Goal: Task Accomplishment & Management: Use online tool/utility

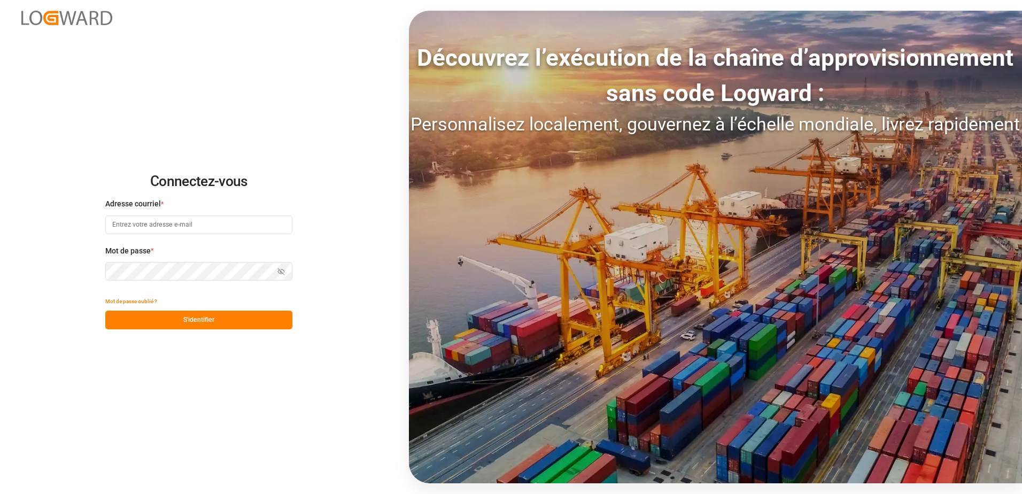
type input "[EMAIL_ADDRESS][DOMAIN_NAME]"
click at [211, 328] on button "S'identifier" at bounding box center [198, 320] width 187 height 19
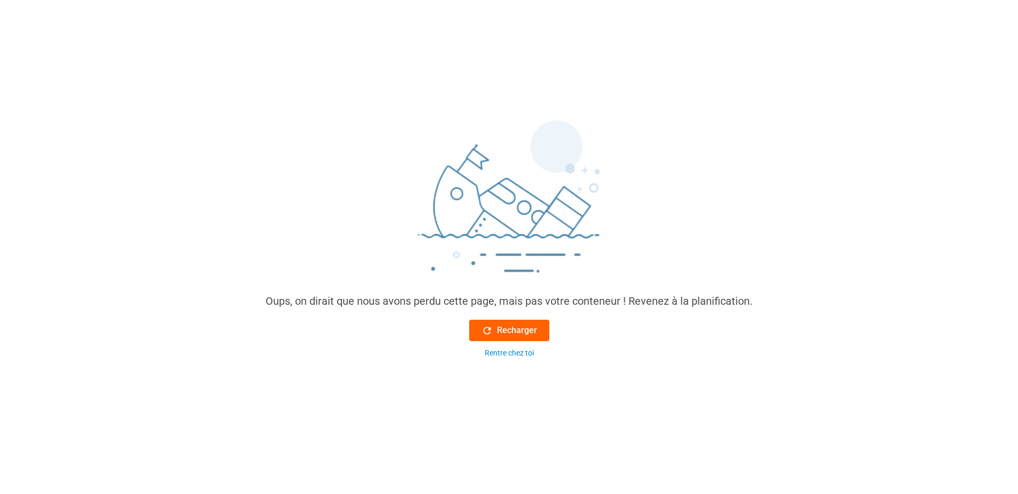
click at [491, 322] on button "Recharger" at bounding box center [509, 330] width 80 height 21
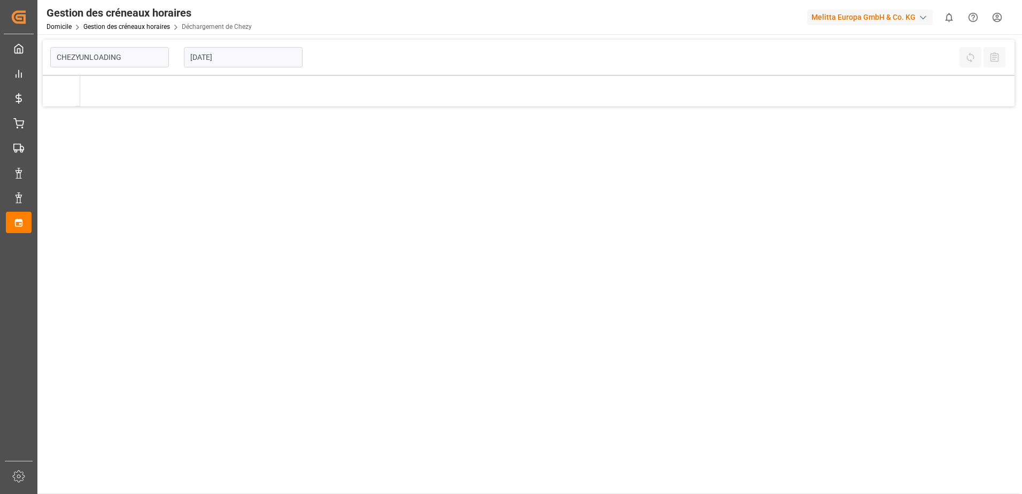
type input "Chezy Unloading"
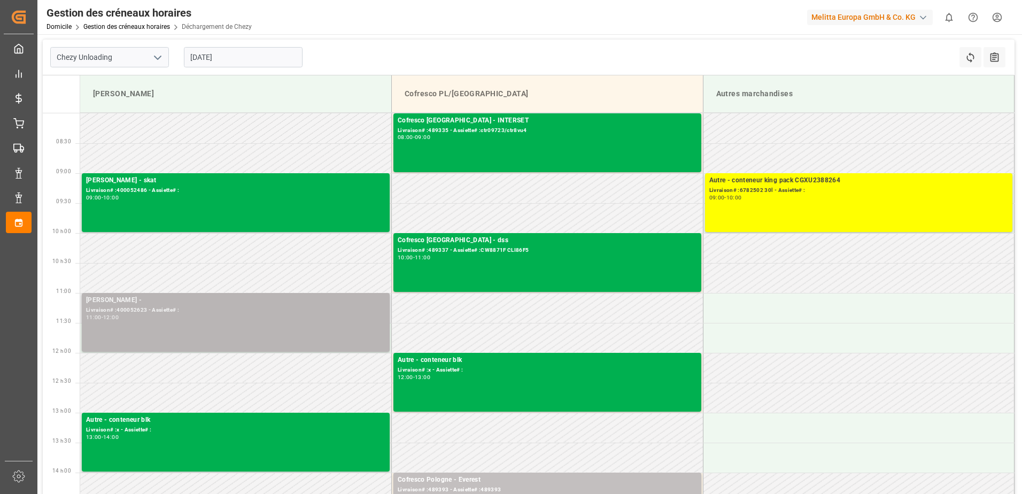
click at [206, 344] on div "[PERSON_NAME] - Livraison# :400052623 - Assiette# : 11:00 - 12:00" at bounding box center [235, 322] width 299 height 55
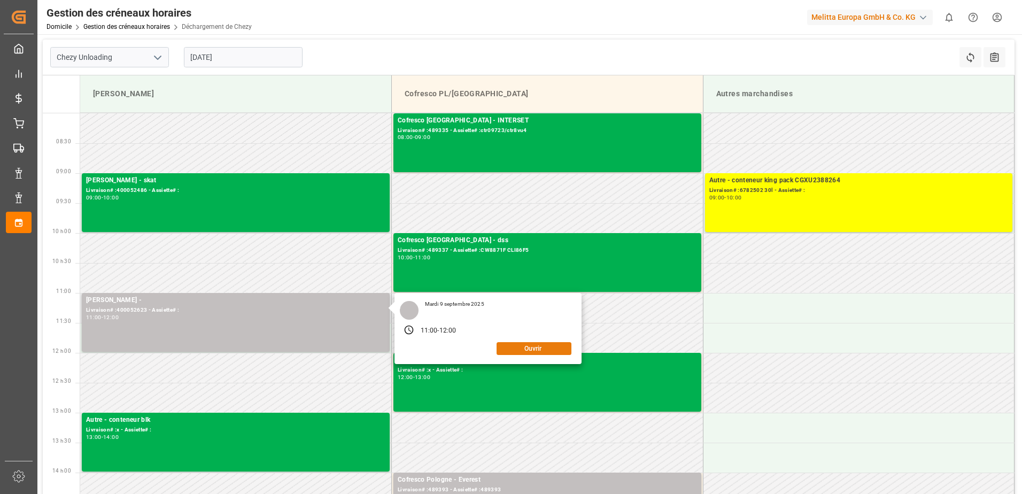
click at [540, 345] on button "Ouvrir" at bounding box center [534, 348] width 75 height 13
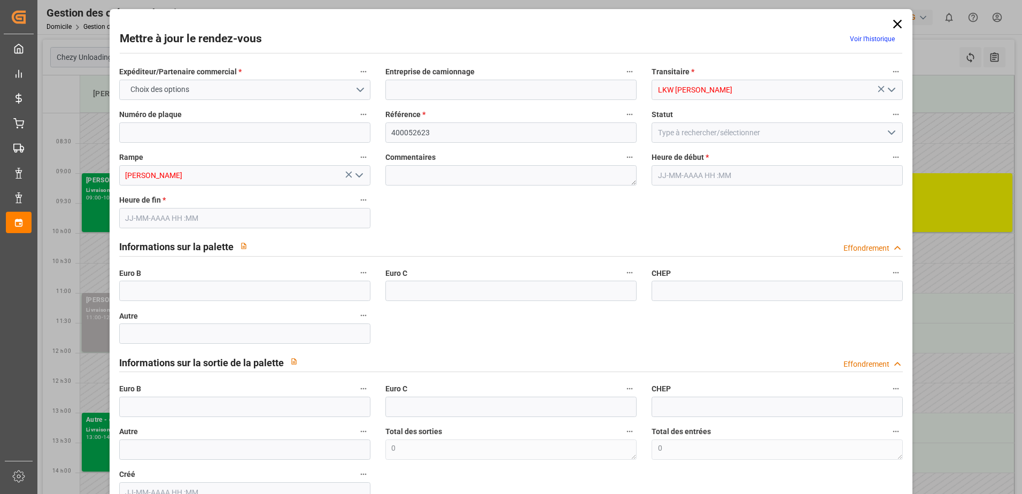
type input "[DATE] 11:00"
type input "[DATE] 12:00"
type input "[DATE] 13:00"
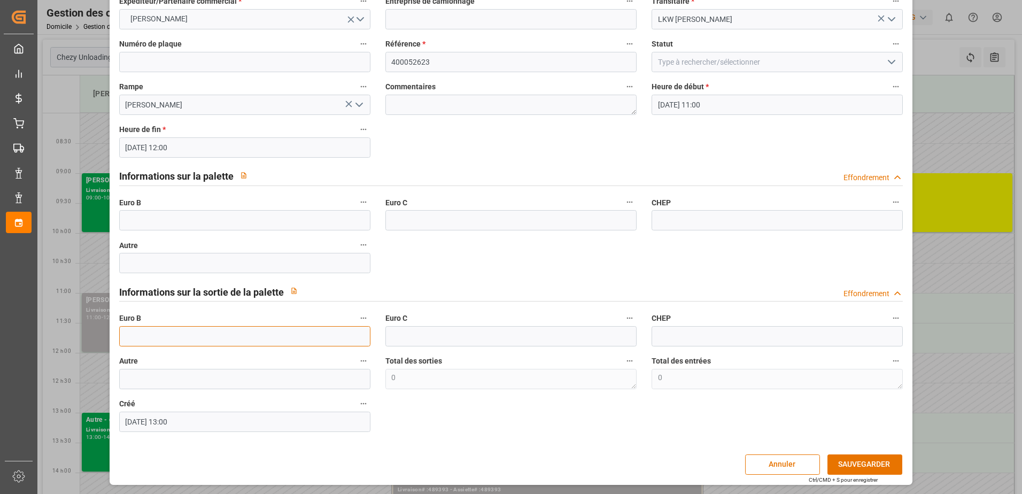
click at [189, 334] on input "text" at bounding box center [244, 336] width 251 height 20
type input "66"
click at [892, 65] on icon "Ouvrir le menu" at bounding box center [891, 62] width 13 height 13
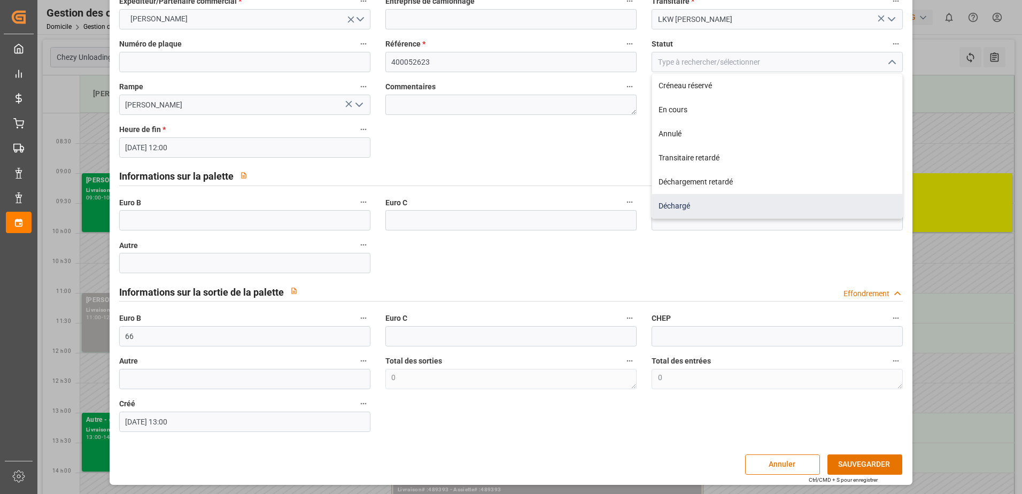
click at [711, 203] on div "Déchargé" at bounding box center [777, 206] width 250 height 24
type input "Unloaded"
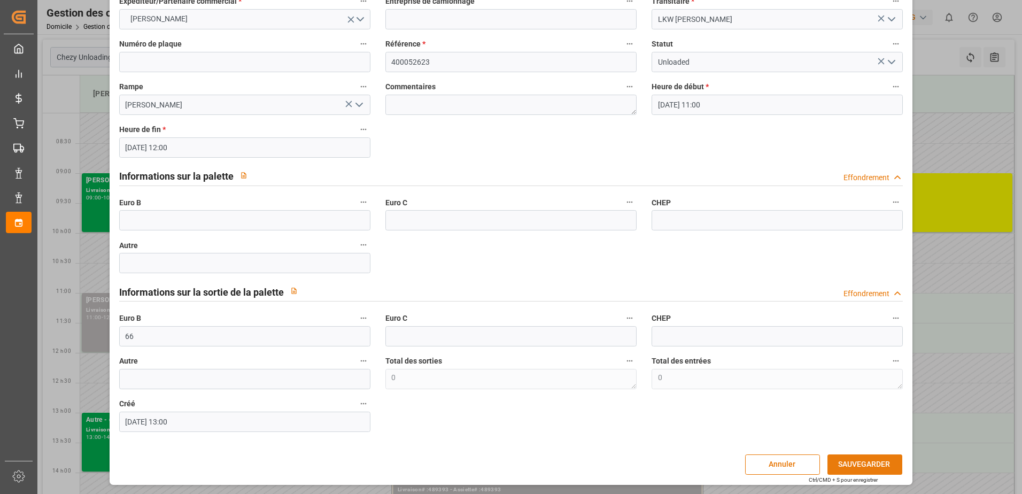
click at [860, 465] on button "SAUVEGARDER" at bounding box center [864, 464] width 75 height 20
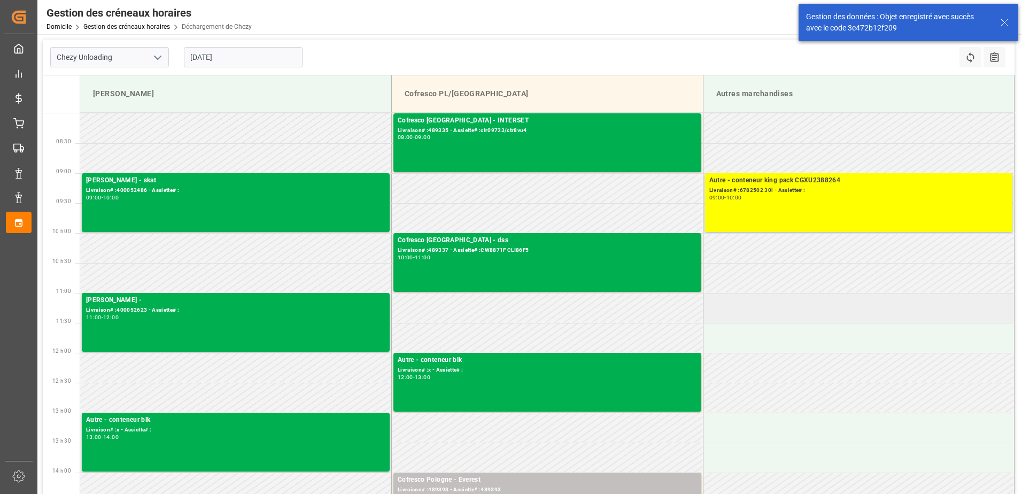
scroll to position [267, 0]
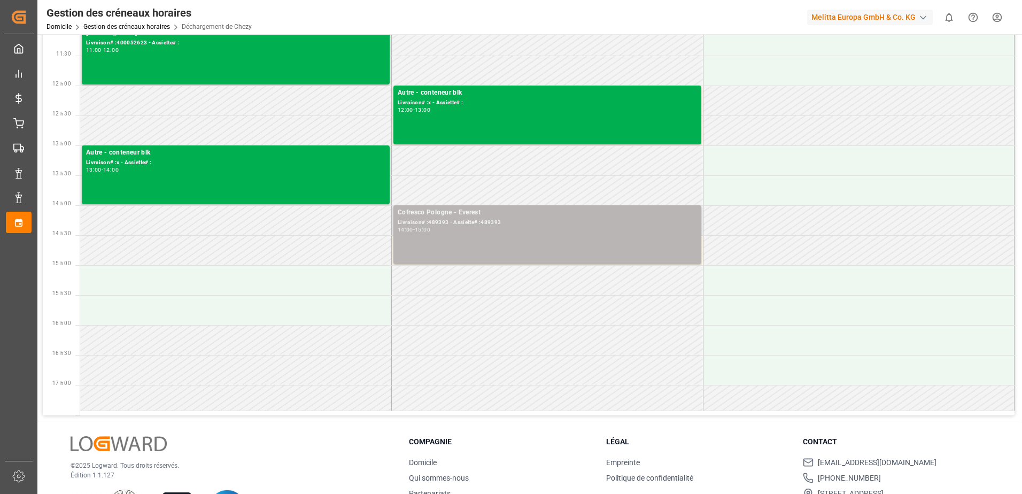
click at [617, 236] on div "Cofresco Pologne - Everest Livraison# :489393 - Assiette# :489393 14:00 - 15:00" at bounding box center [547, 234] width 299 height 55
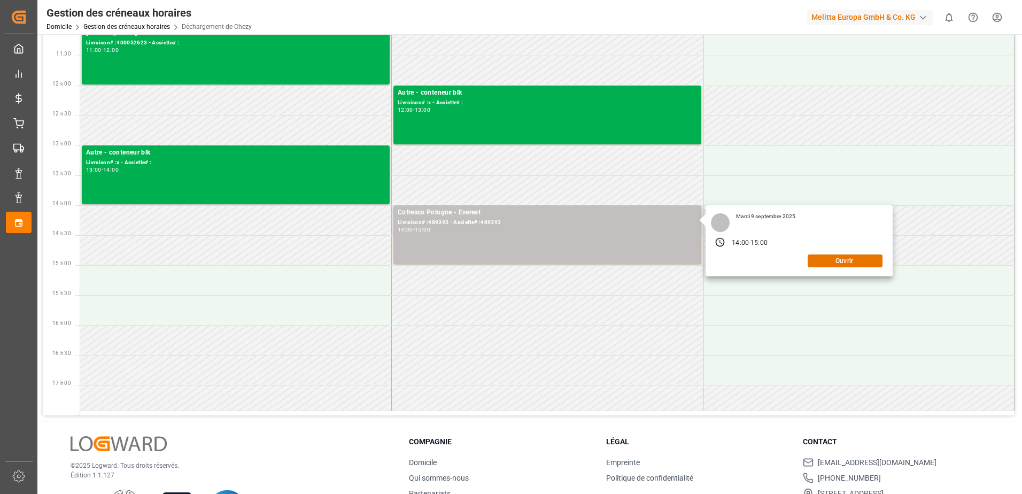
click at [852, 268] on div "Mardi 9 septembre 2025 14:00 - 15:00 Ouvrir" at bounding box center [799, 240] width 187 height 71
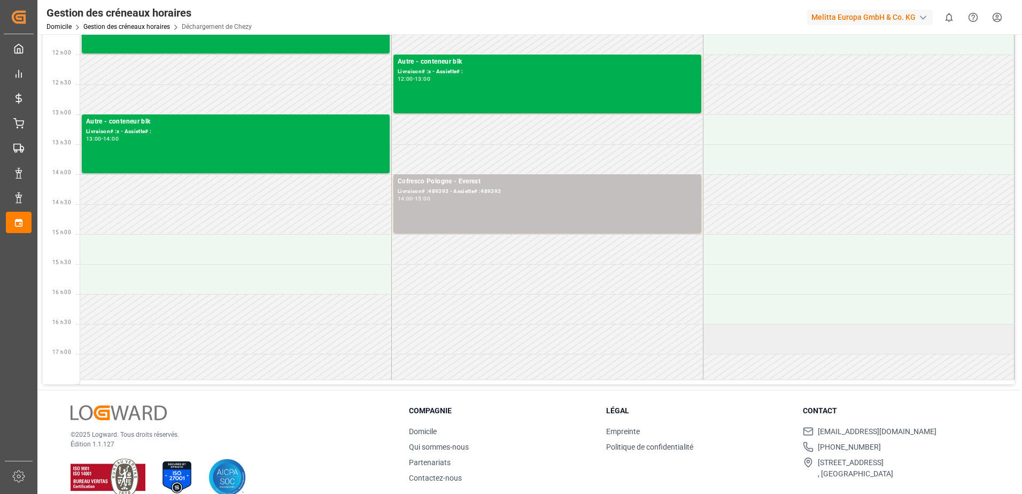
scroll to position [315, 0]
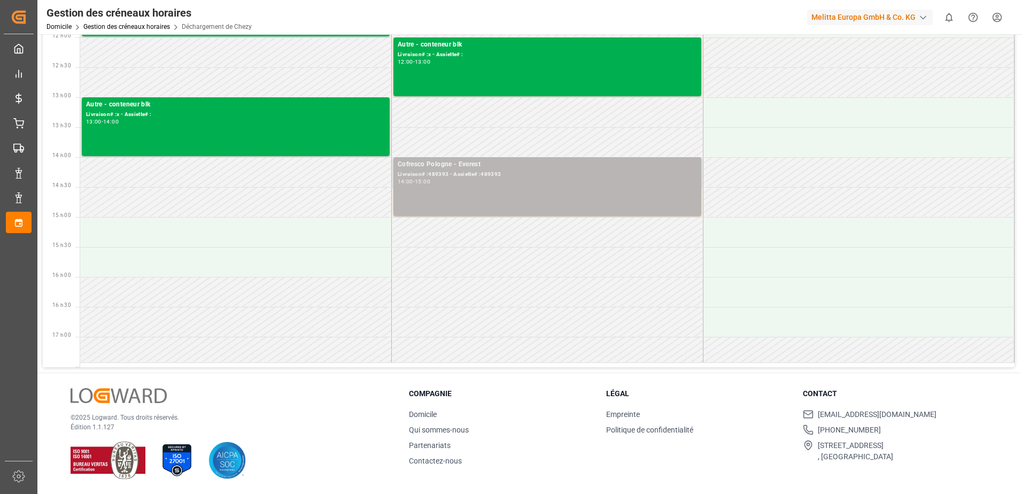
click at [504, 179] on div "14:00 - 15:00" at bounding box center [547, 182] width 299 height 6
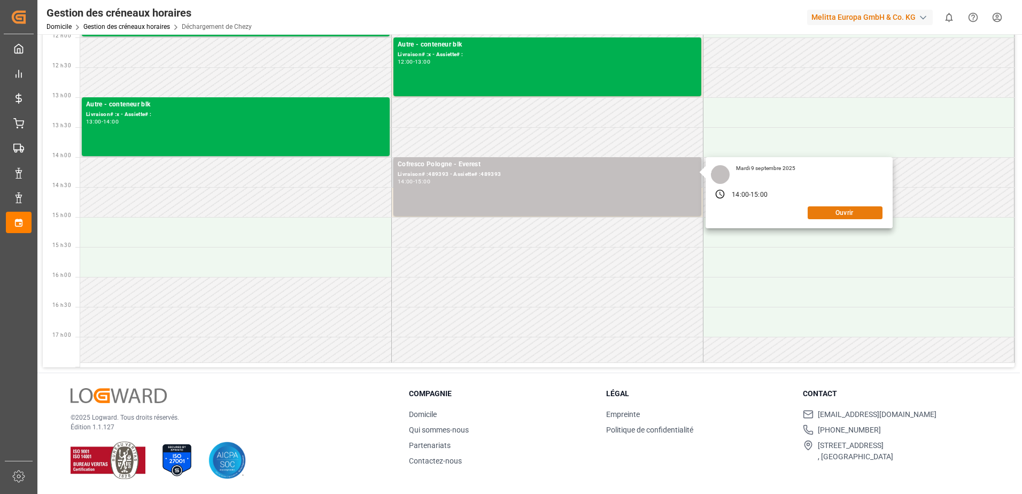
click at [850, 214] on button "Ouvrir" at bounding box center [845, 212] width 75 height 13
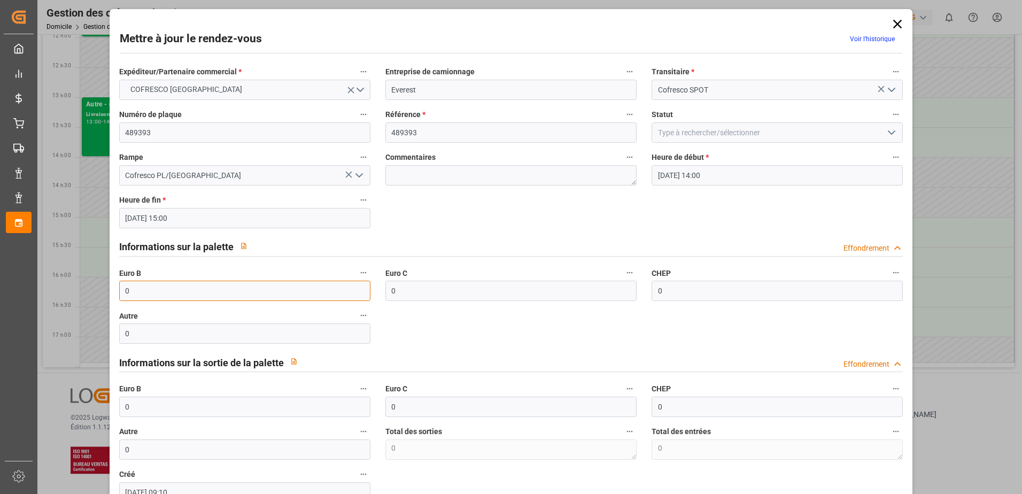
click at [148, 291] on input "0" at bounding box center [244, 291] width 251 height 20
type input "40"
click at [885, 135] on icon "Ouvrir le menu" at bounding box center [891, 132] width 13 height 13
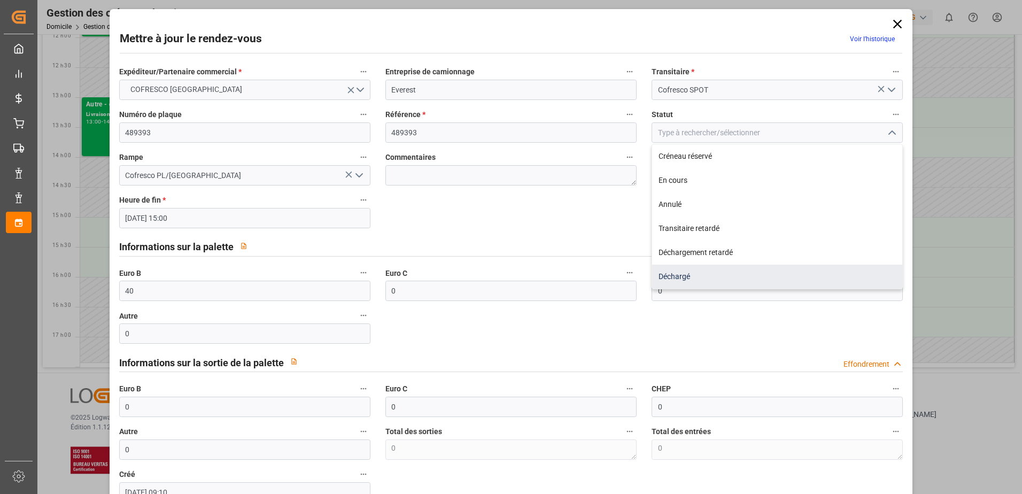
click at [703, 275] on div "Déchargé" at bounding box center [777, 277] width 250 height 24
type input "Unloaded"
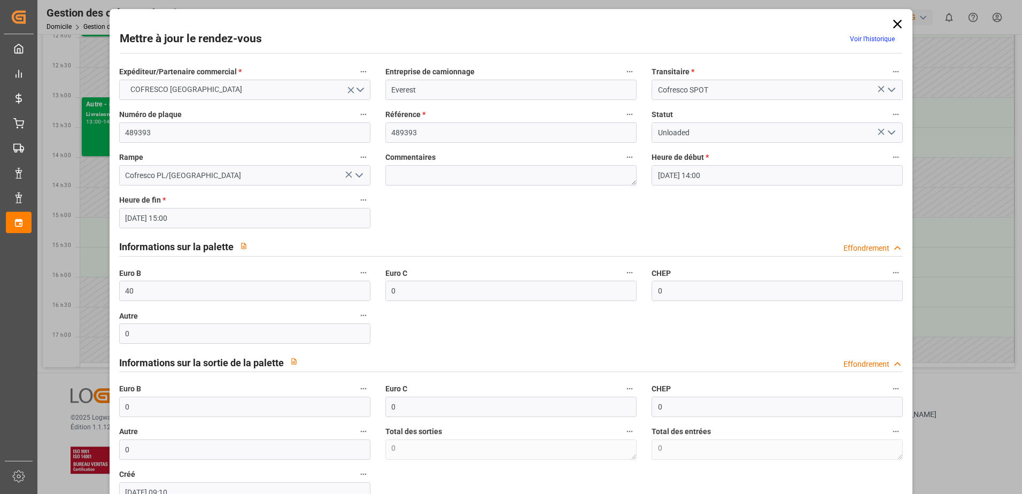
scroll to position [71, 0]
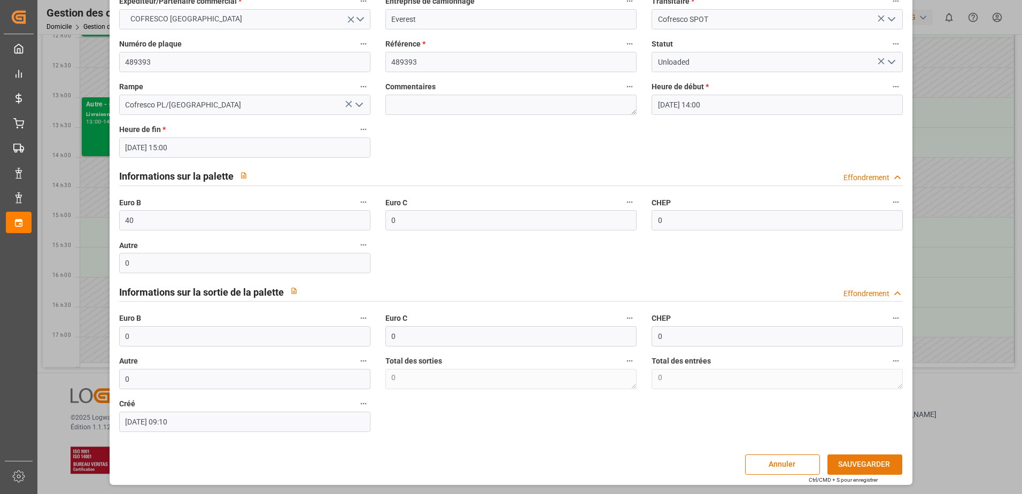
click at [863, 461] on button "SAUVEGARDER" at bounding box center [864, 464] width 75 height 20
